Goal: Information Seeking & Learning: Learn about a topic

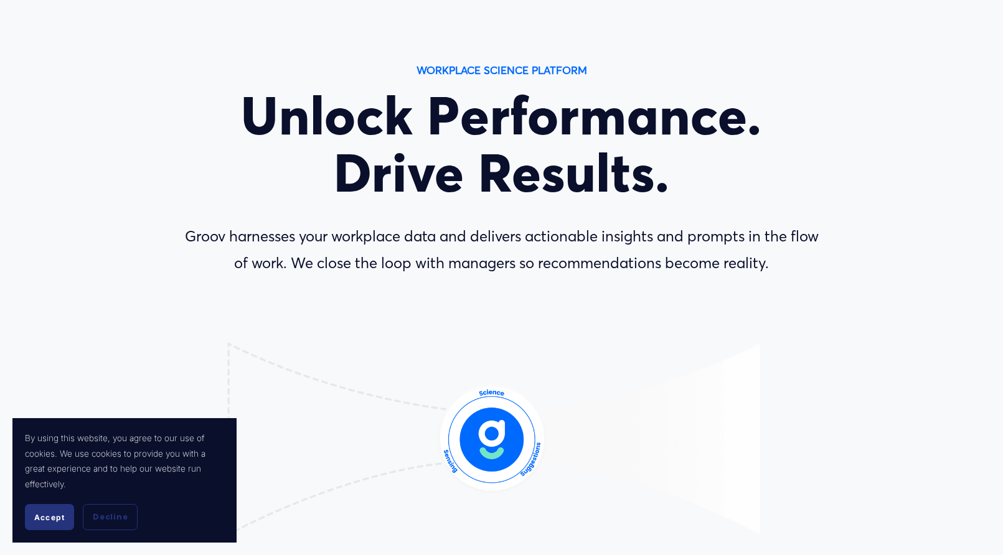
scroll to position [62, 0]
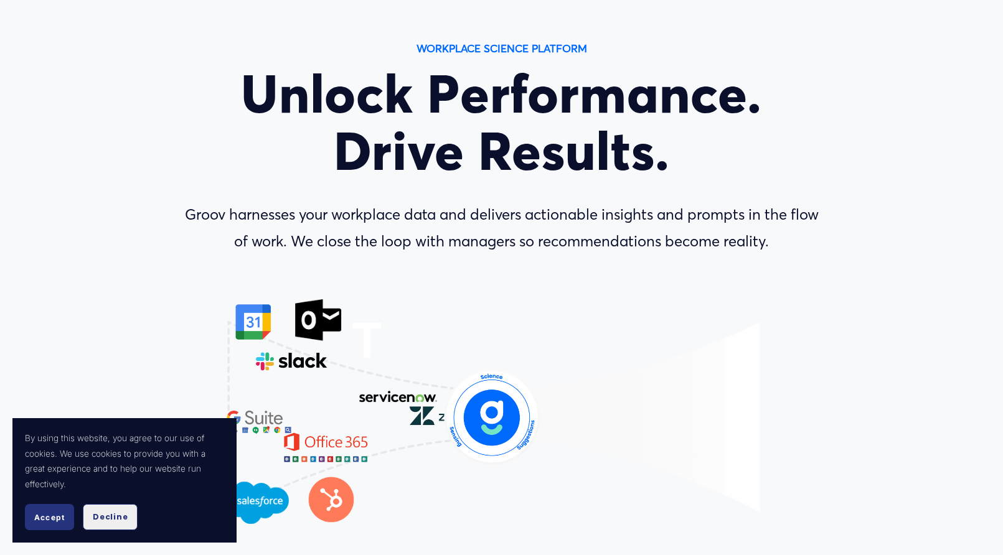
click at [117, 514] on span "Decline" at bounding box center [110, 517] width 35 height 11
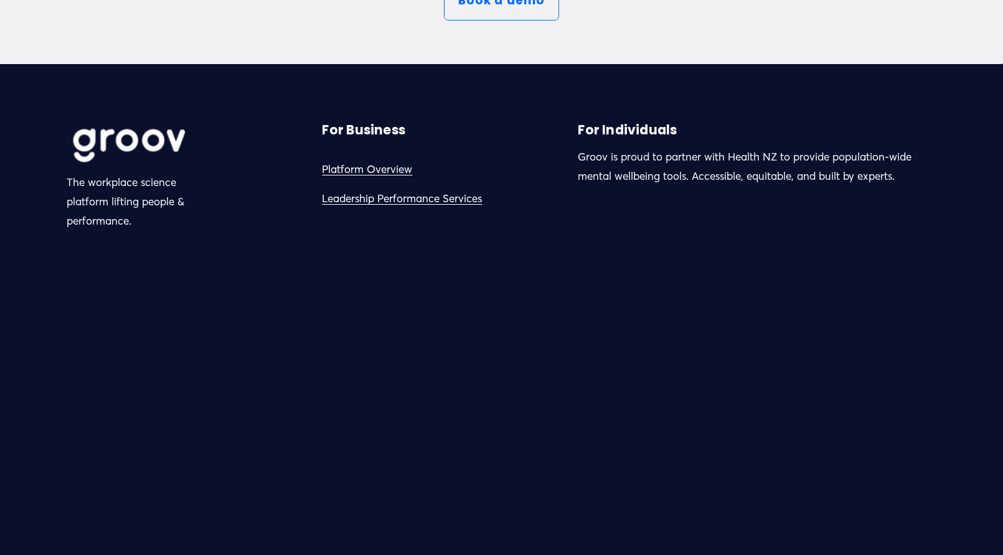
scroll to position [6890, 0]
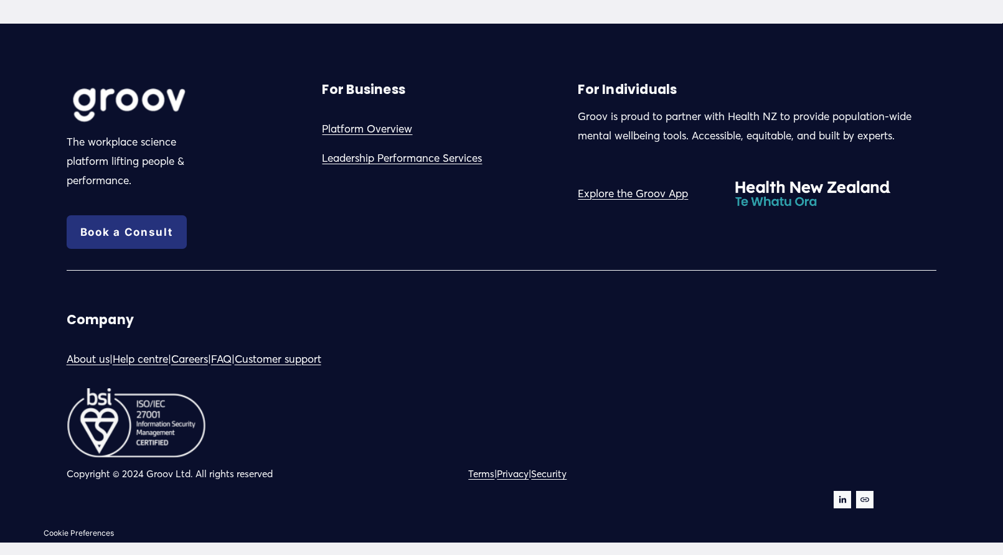
click at [96, 361] on link "About us" at bounding box center [88, 359] width 43 height 19
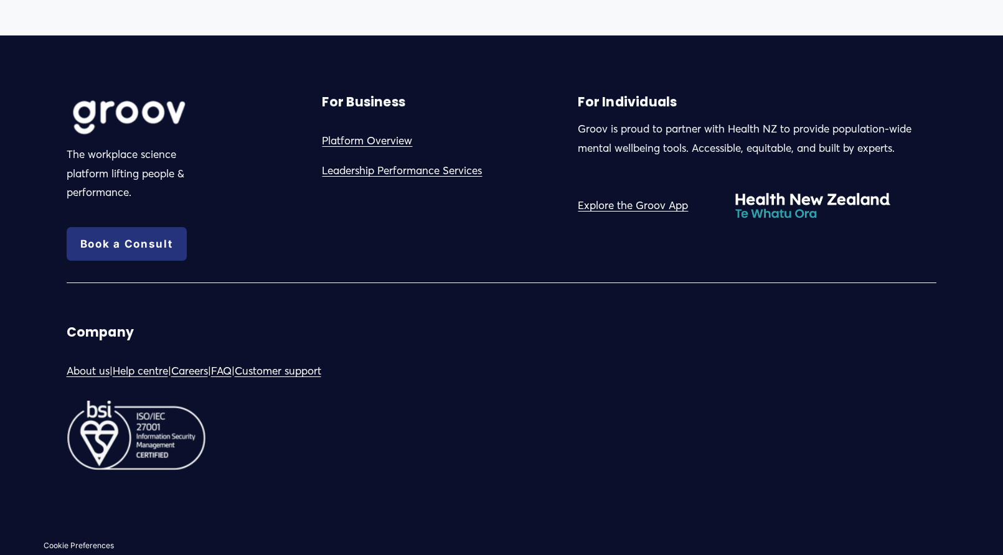
scroll to position [1304, 0]
